Goal: Find contact information: Find contact information

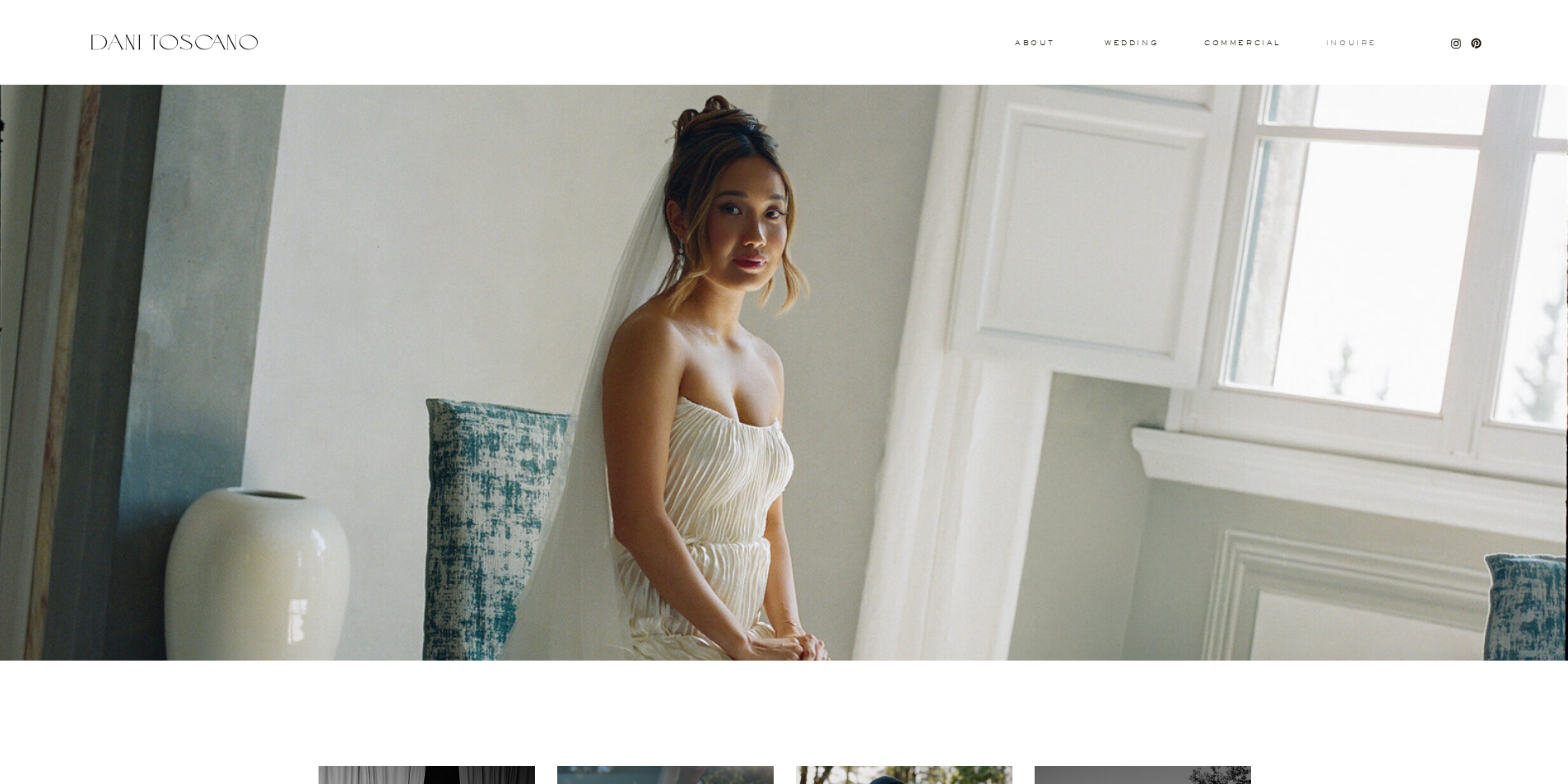
click at [1346, 43] on h3 "Inquire" at bounding box center [1351, 43] width 52 height 8
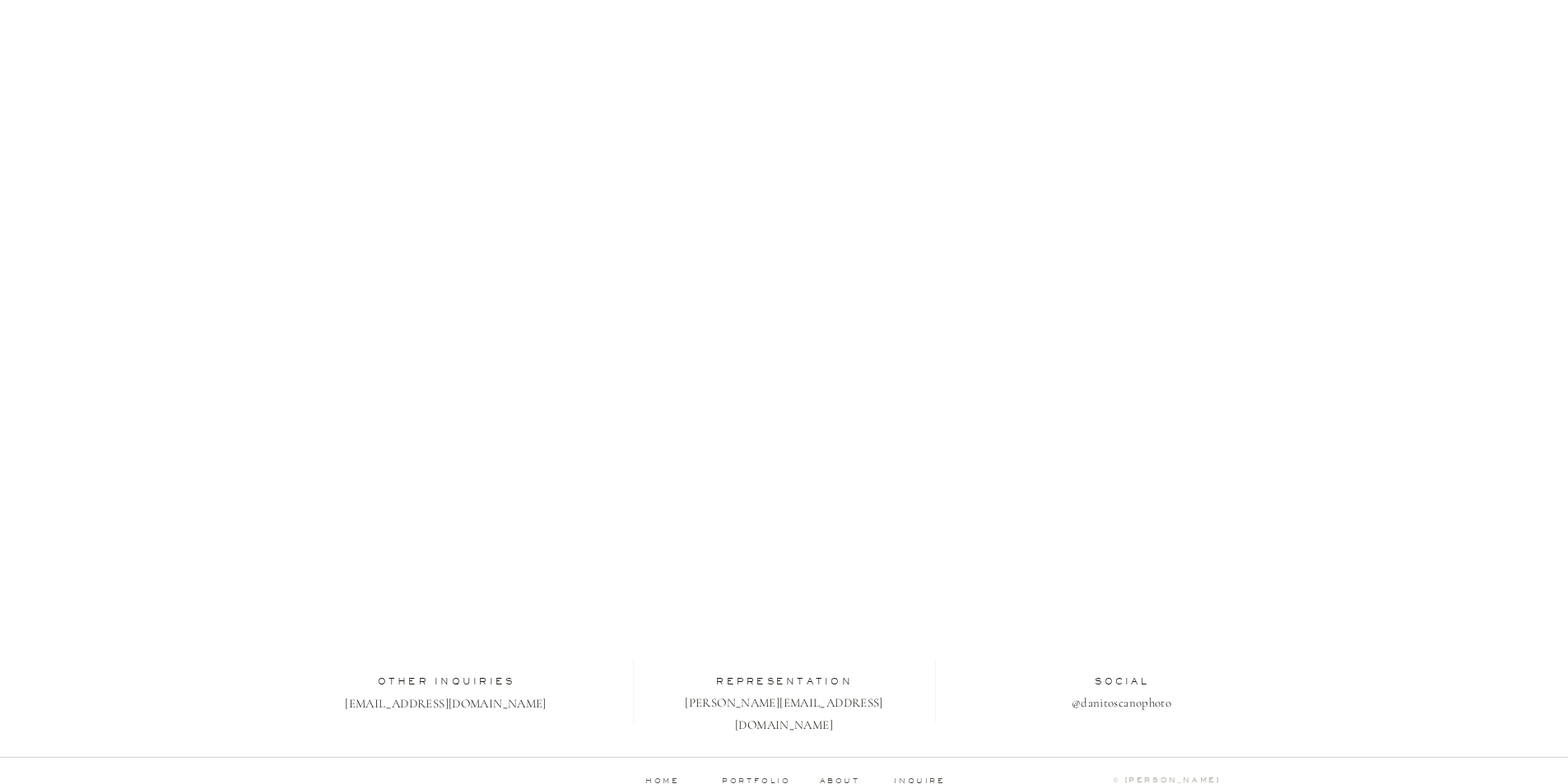
scroll to position [335, 0]
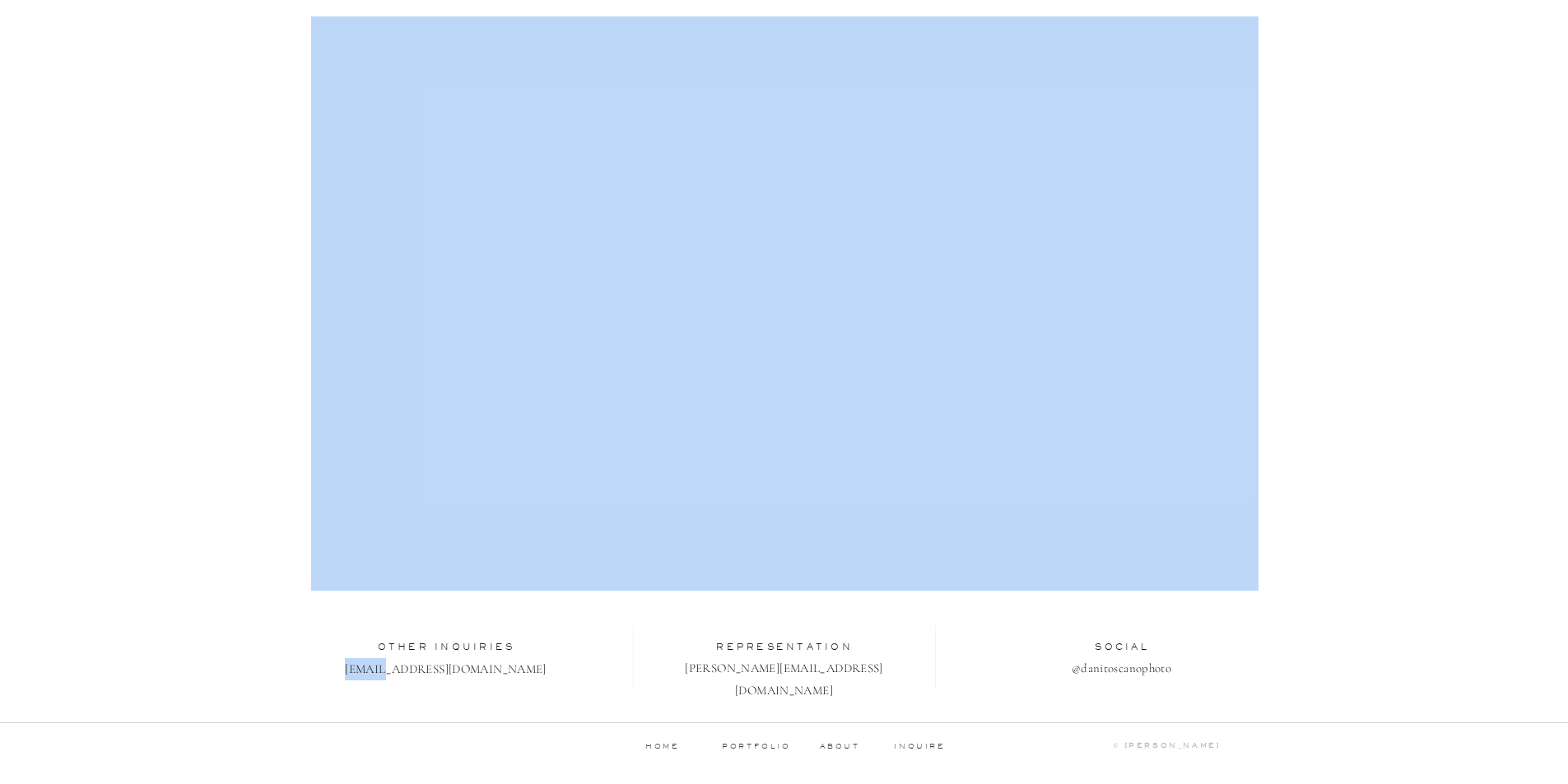
drag, startPoint x: 565, startPoint y: 668, endPoint x: 416, endPoint y: 678, distance: 149.3
click at [416, 678] on div "Inquire commercial wedding About Thank you We will get back to you shortly. [EM…" at bounding box center [784, 224] width 1568 height 1119
click at [485, 702] on div at bounding box center [785, 328] width 947 height 833
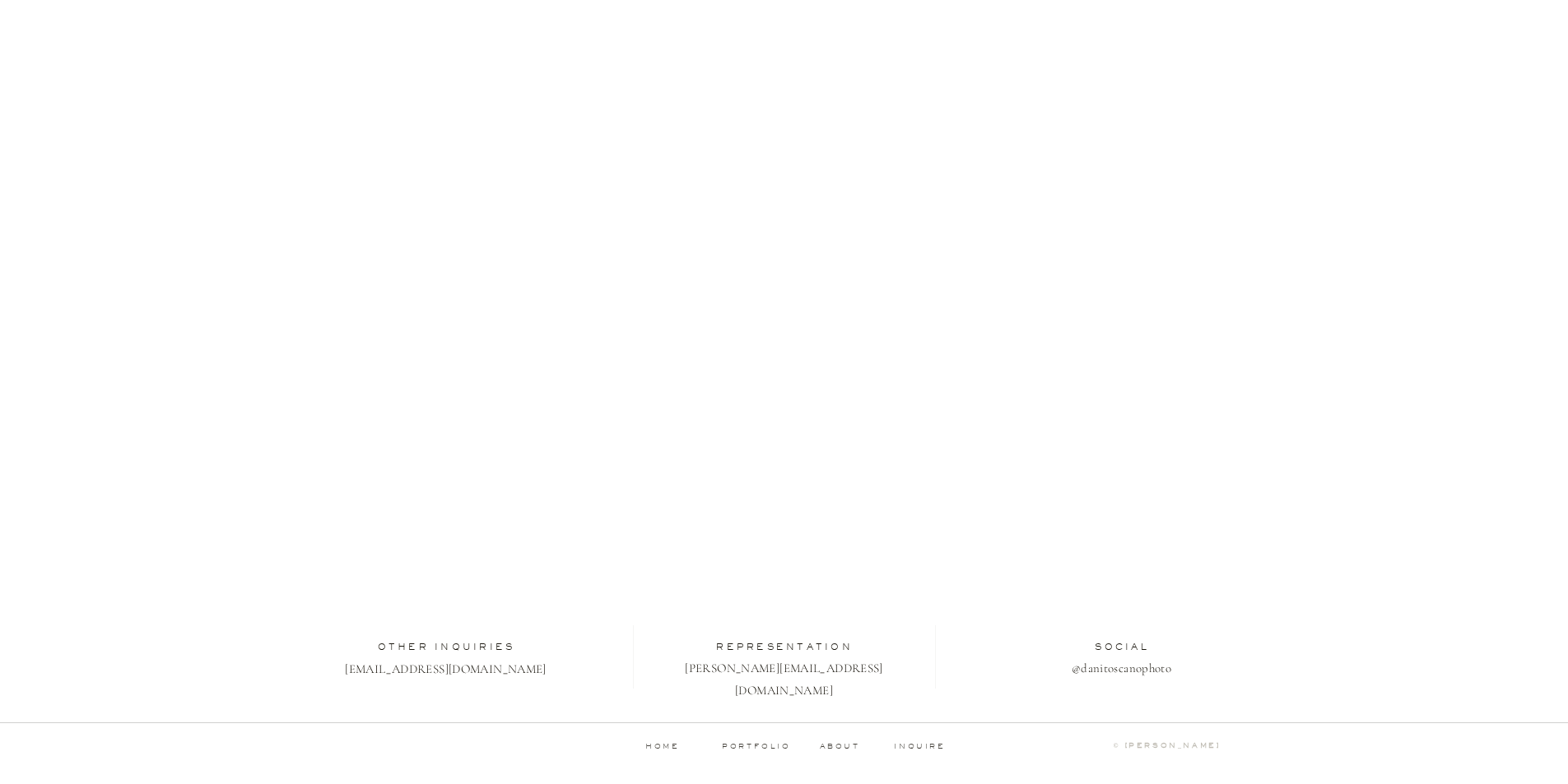
drag, startPoint x: 404, startPoint y: 670, endPoint x: 333, endPoint y: 686, distance: 72.8
click at [333, 686] on div at bounding box center [785, 328] width 947 height 833
click at [454, 668] on p "[EMAIL_ADDRESS][DOMAIN_NAME]" at bounding box center [445, 668] width 212 height 20
